Goal: Check status: Check status

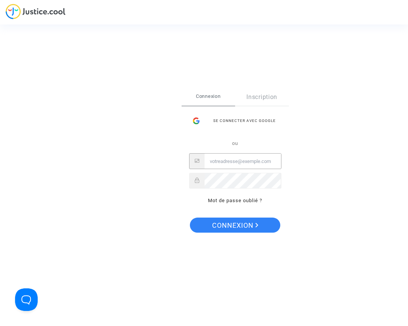
type input "[EMAIL_ADDRESS][DOMAIN_NAME]"
click at [235, 227] on span "Connexion" at bounding box center [235, 226] width 46 height 16
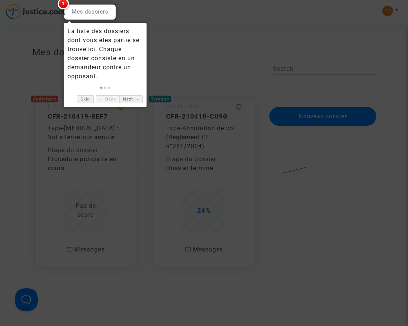
click at [198, 55] on div at bounding box center [204, 163] width 408 height 326
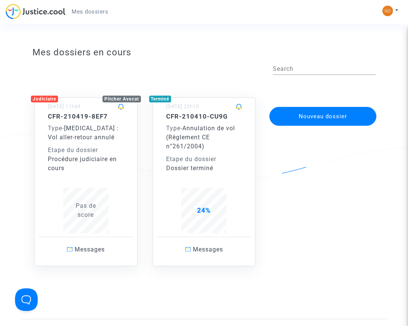
click at [394, 13] on button at bounding box center [390, 10] width 17 height 11
click at [316, 121] on button "Nouveau dossier" at bounding box center [322, 116] width 107 height 19
click at [183, 160] on div "Etape du dossier" at bounding box center [204, 159] width 76 height 9
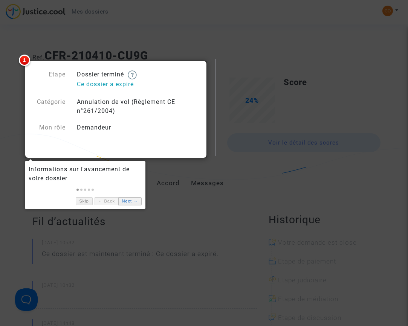
click at [125, 203] on link "Next →" at bounding box center [129, 201] width 23 height 8
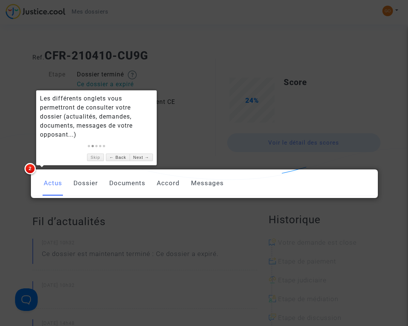
click at [89, 185] on link "Dossier" at bounding box center [85, 183] width 24 height 25
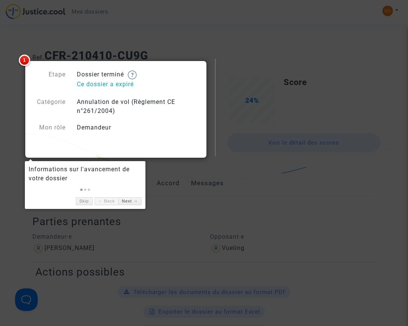
click at [161, 215] on div at bounding box center [204, 163] width 408 height 326
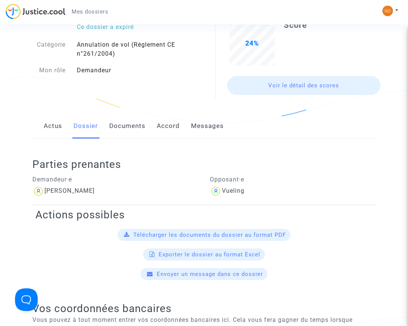
scroll to position [56, 0]
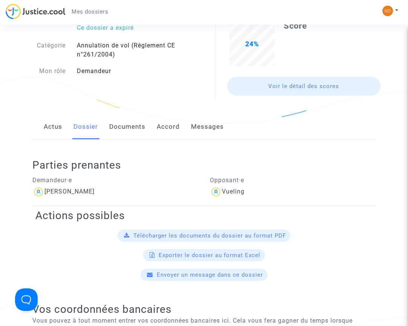
click at [138, 125] on link "Documents" at bounding box center [127, 126] width 36 height 25
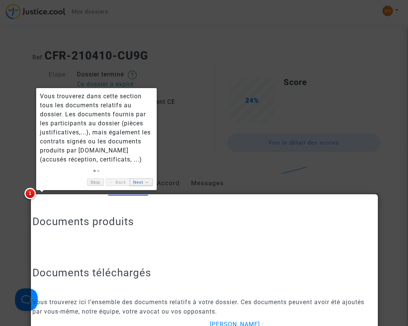
click at [148, 180] on link "Next →" at bounding box center [140, 182] width 23 height 8
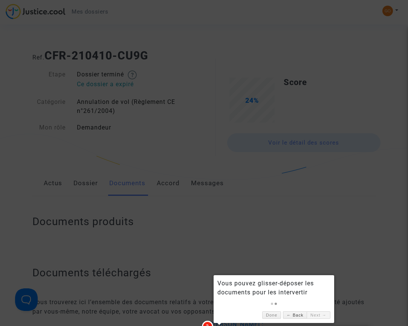
click at [162, 183] on div at bounding box center [204, 163] width 408 height 326
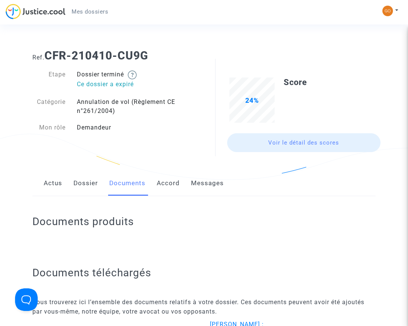
click at [168, 183] on link "Accord" at bounding box center [168, 183] width 23 height 25
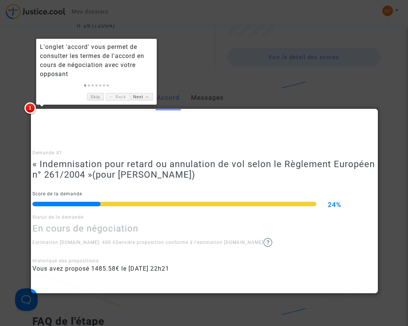
scroll to position [86, 0]
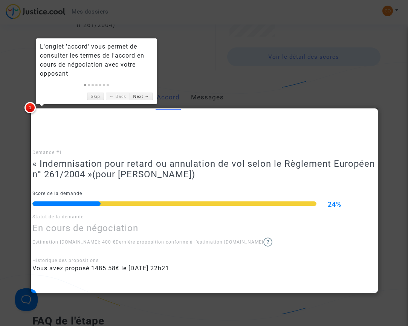
click at [139, 204] on div at bounding box center [174, 203] width 284 height 5
click at [137, 95] on link "Next →" at bounding box center [140, 97] width 23 height 8
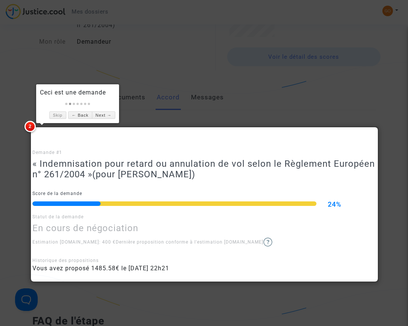
click at [195, 96] on div at bounding box center [204, 163] width 408 height 326
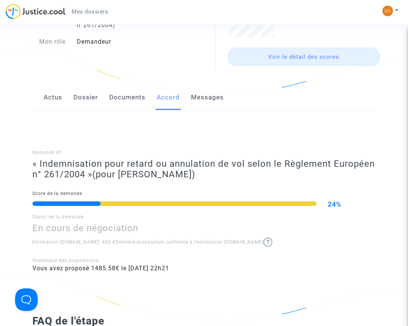
click at [201, 99] on link "Messages" at bounding box center [207, 97] width 33 height 25
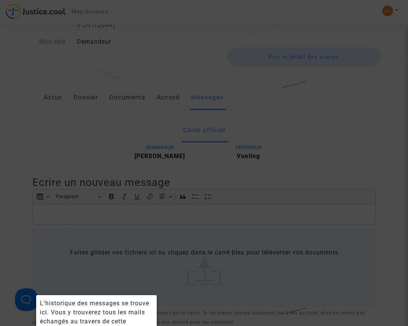
scroll to position [262, 0]
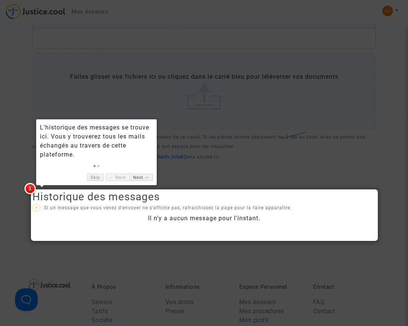
click at [233, 170] on div at bounding box center [204, 163] width 408 height 326
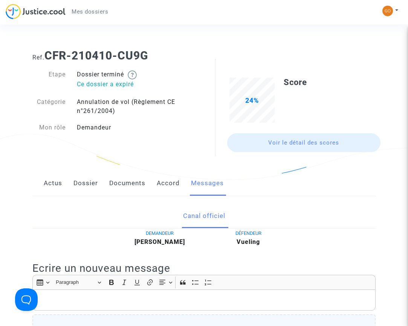
scroll to position [0, 0]
click at [94, 8] on link "Mes dossiers" at bounding box center [89, 11] width 49 height 11
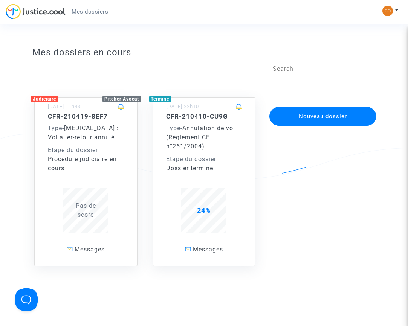
click at [75, 170] on div "Procédure judiciaire en cours" at bounding box center [86, 164] width 76 height 18
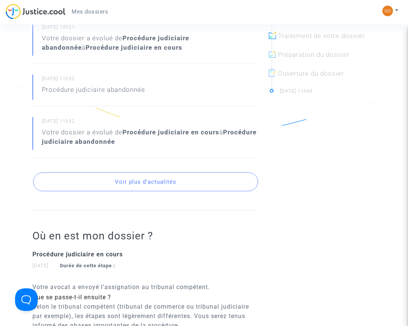
scroll to position [293, 0]
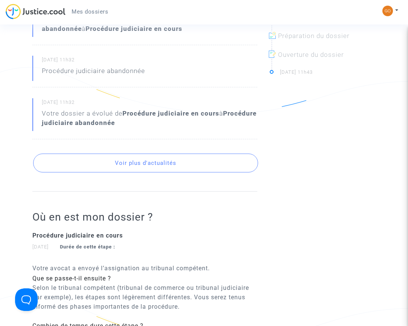
click at [169, 161] on button "Voir plus d'actualités" at bounding box center [145, 163] width 225 height 19
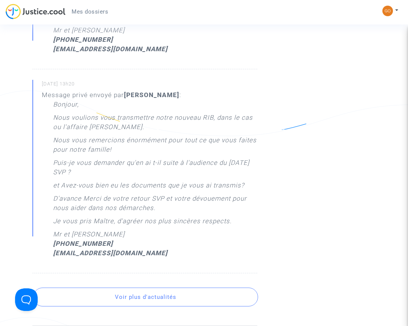
scroll to position [951, 0]
click at [177, 287] on button "Voir plus d'actualités" at bounding box center [145, 296] width 225 height 19
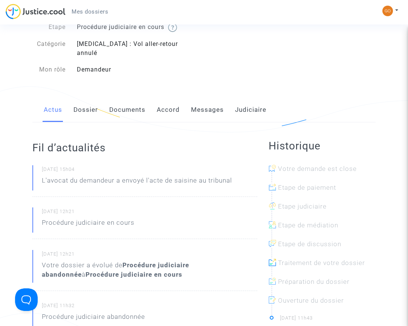
scroll to position [64, 0]
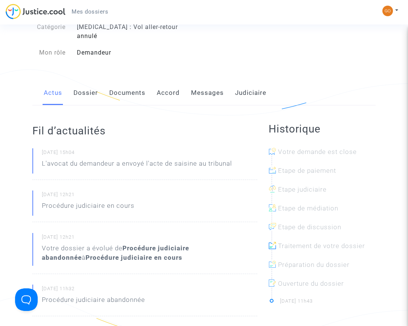
click at [292, 167] on div at bounding box center [324, 176] width 107 height 19
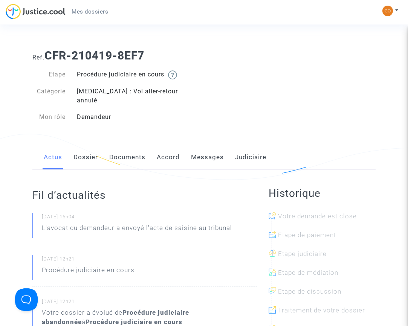
scroll to position [0, 0]
click at [399, 9] on div "Mon profil Paramètres Déconnexion" at bounding box center [392, 14] width 20 height 19
click at [393, 6] on button at bounding box center [390, 10] width 17 height 11
click at [370, 54] on link "Déconnexion" at bounding box center [367, 51] width 59 height 12
